Goal: Information Seeking & Learning: Learn about a topic

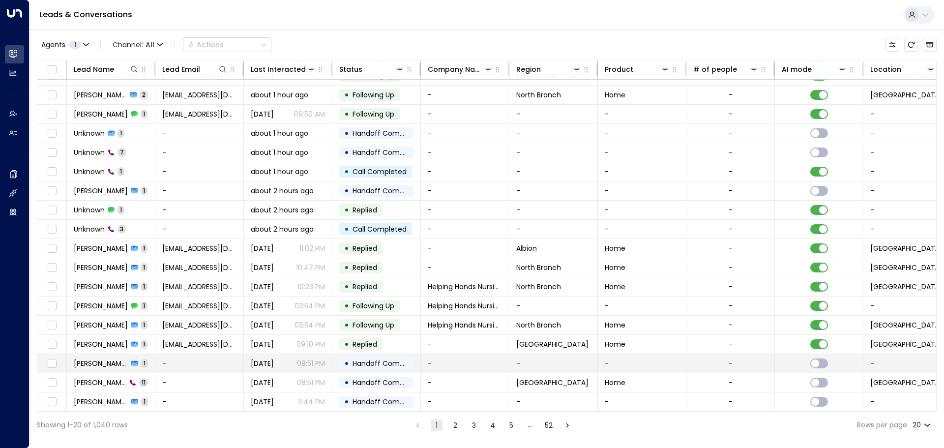
scroll to position [55, 0]
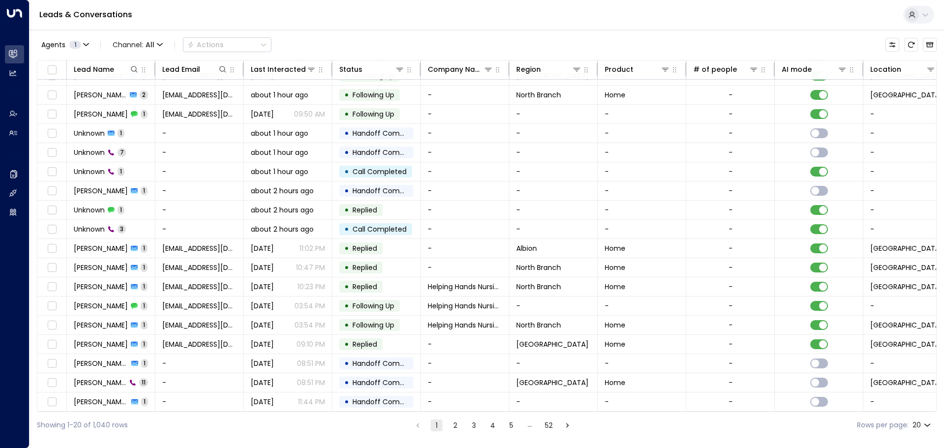
click at [451, 427] on button "2" at bounding box center [455, 425] width 12 height 12
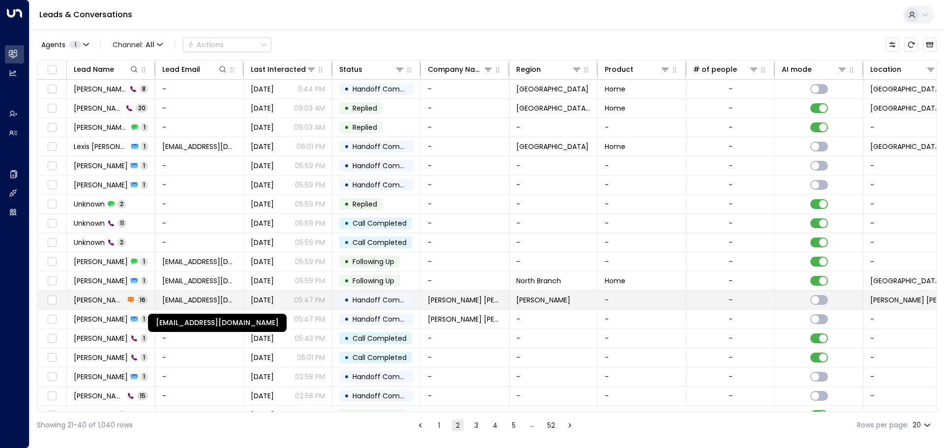
click at [202, 304] on span "[EMAIL_ADDRESS][DOMAIN_NAME]" at bounding box center [199, 300] width 74 height 10
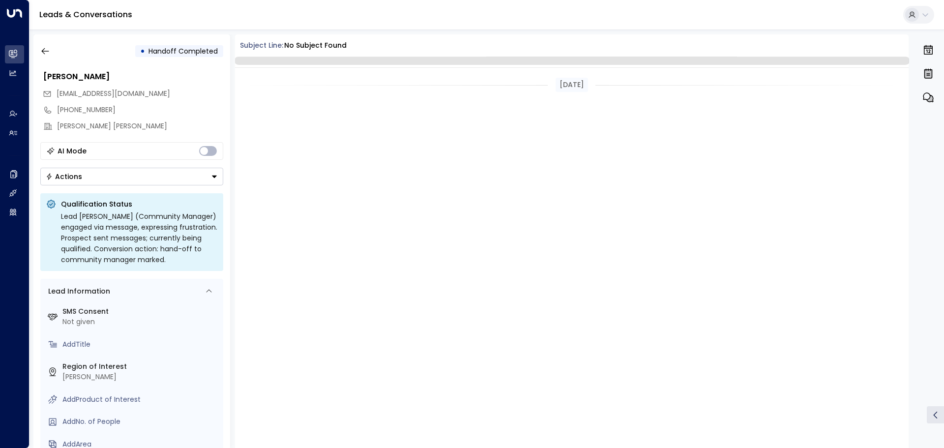
scroll to position [1120, 0]
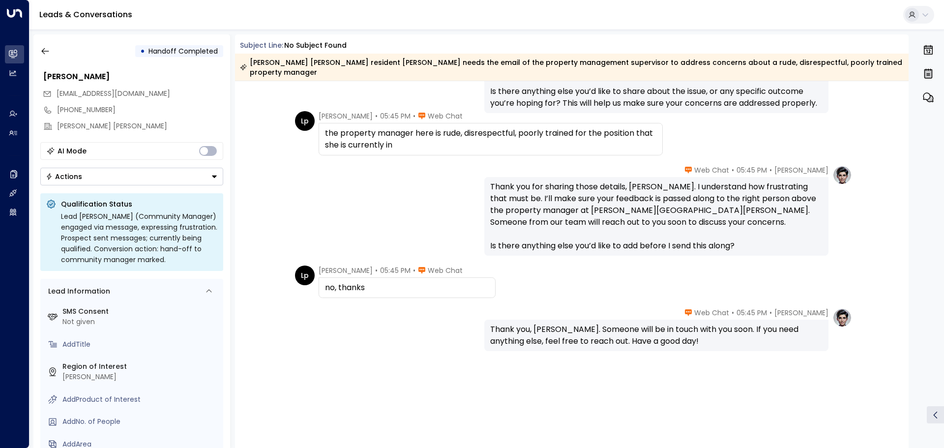
click at [329, 111] on span "[PERSON_NAME]" at bounding box center [346, 116] width 54 height 10
click at [357, 111] on span "[PERSON_NAME]" at bounding box center [346, 116] width 54 height 10
drag, startPoint x: 357, startPoint y: 107, endPoint x: 333, endPoint y: 106, distance: 24.1
click at [333, 111] on span "[PERSON_NAME]" at bounding box center [346, 116] width 54 height 10
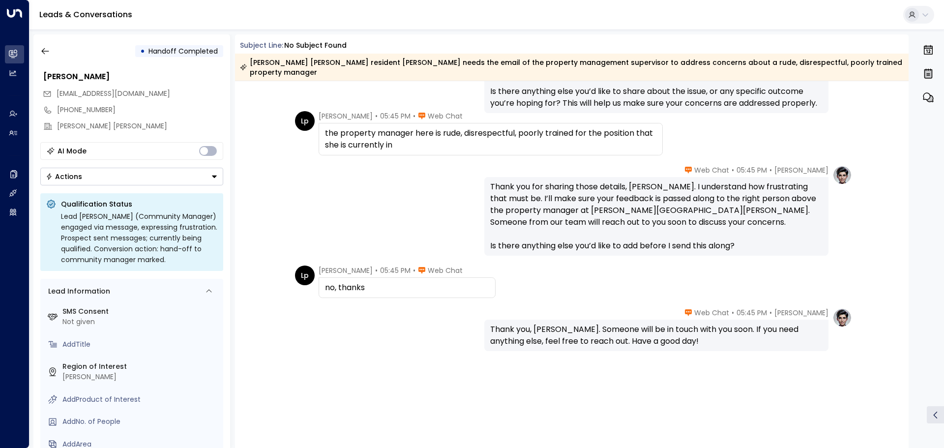
copy span "[PERSON_NAME]"
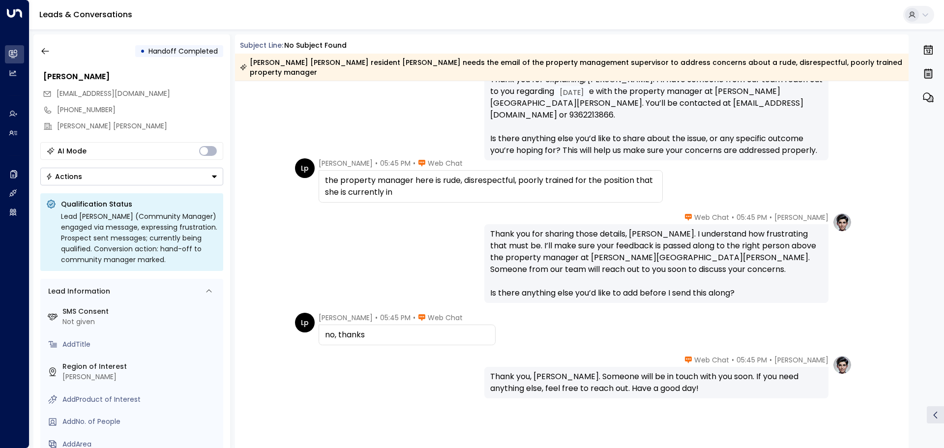
scroll to position [688, 0]
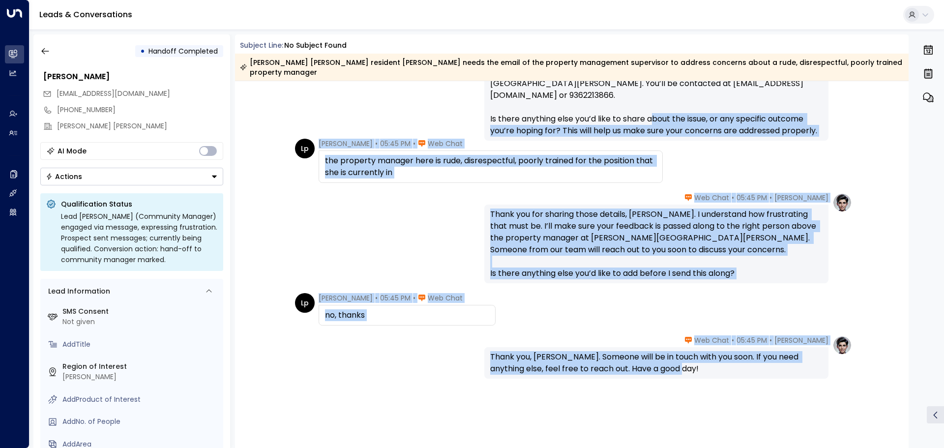
drag, startPoint x: 856, startPoint y: 377, endPoint x: 324, endPoint y: 114, distance: 593.5
click at [323, 113] on div "[PERSON_NAME] • 05:42 PM • Web Chat Thank you for explaining, [PERSON_NAME]. I’…" at bounding box center [571, 89] width 560 height 102
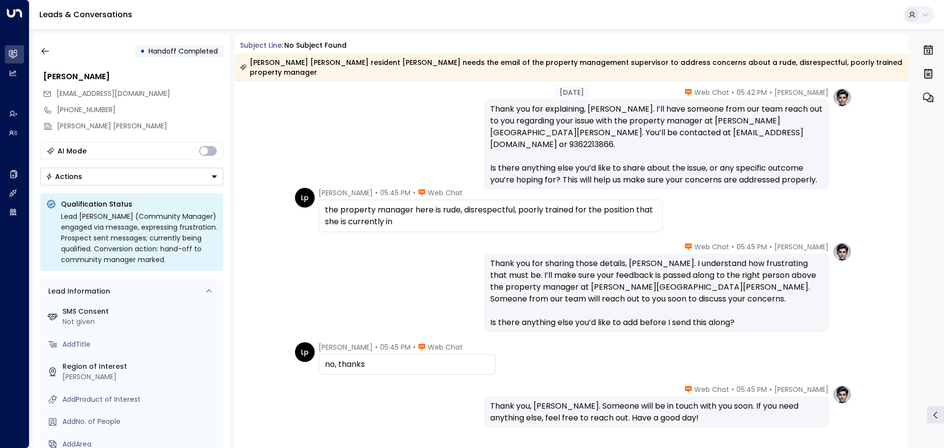
scroll to position [590, 0]
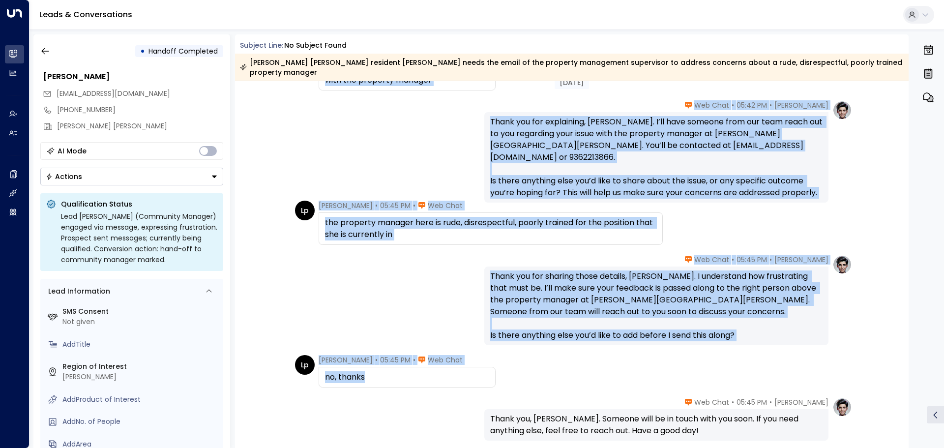
drag, startPoint x: 278, startPoint y: 109, endPoint x: 786, endPoint y: 350, distance: 562.7
click at [786, 350] on div "[DATE] [DATE] Lp [PERSON_NAME] • 05:42 PM • Web Chat Im having an issue with h …" at bounding box center [572, 3] width 674 height 1096
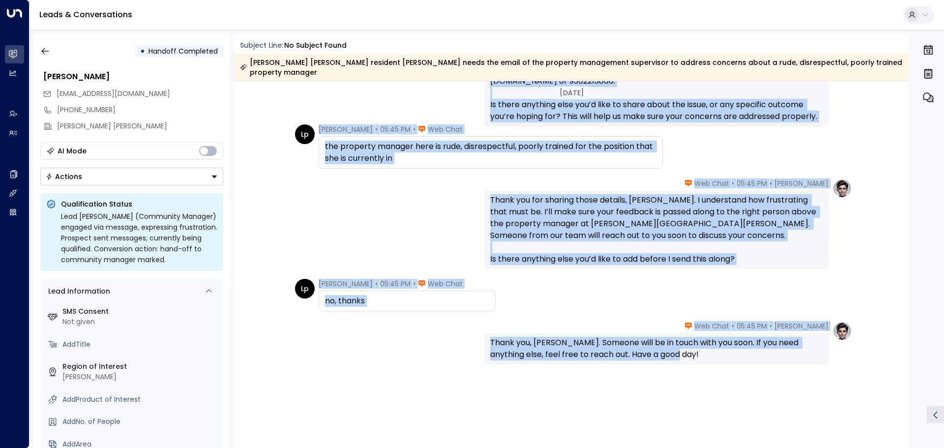
scroll to position [719, 0]
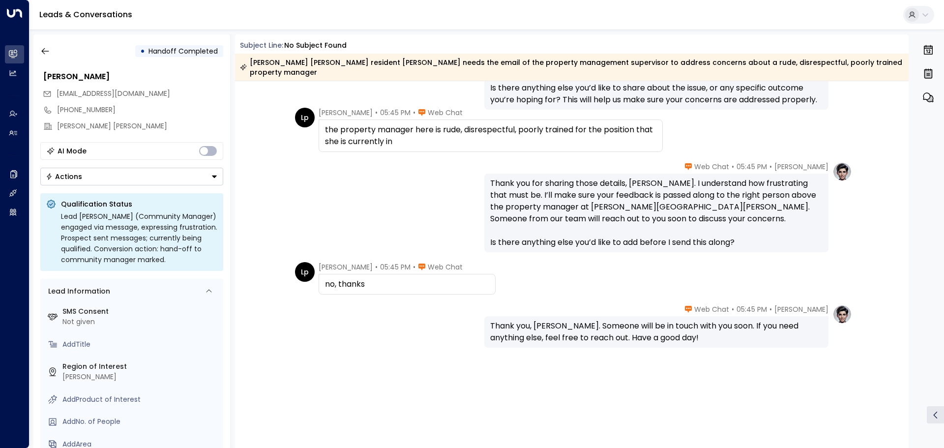
click at [784, 342] on div "Thank you, [PERSON_NAME]. Someone will be in touch with you soon. If you need a…" at bounding box center [656, 332] width 332 height 24
